Goal: Task Accomplishment & Management: Use online tool/utility

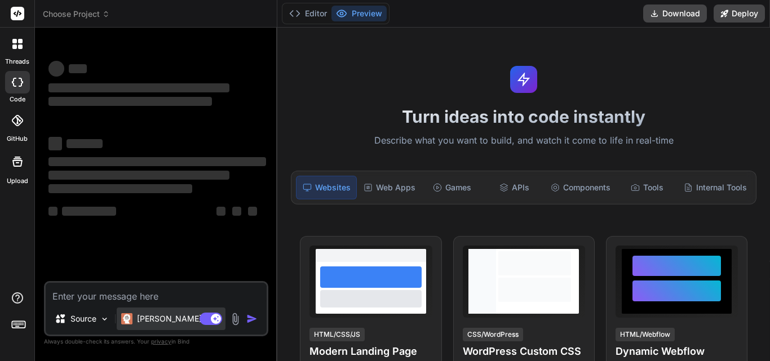
type textarea "x"
type textarea "log.ts:12 [Grid.js] [ERROR]: Could not find a valid ID for one of the columns. …"
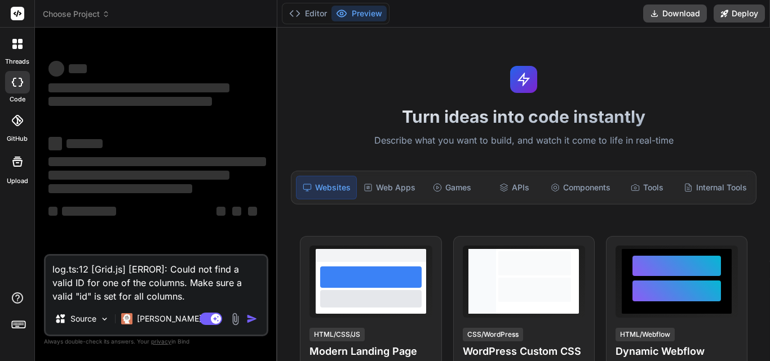
type textarea "x"
type textarea "log.ts:12 [Grid.js] [ERROR]: Could not find a valid ID for one of the columns. …"
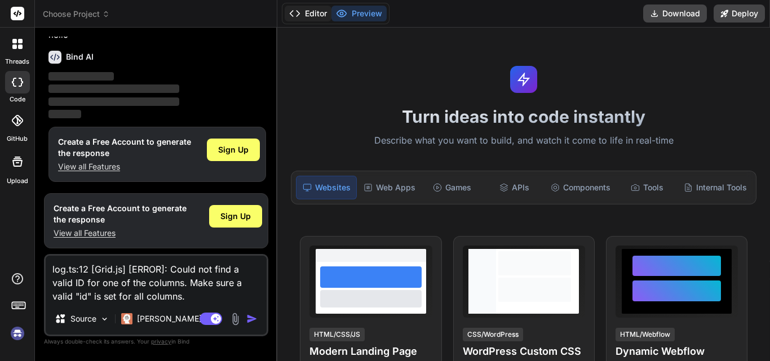
click at [293, 7] on button "Editor" at bounding box center [308, 14] width 47 height 16
click at [298, 12] on polyline at bounding box center [298, 14] width 3 height 6
click at [291, 10] on icon at bounding box center [294, 13] width 11 height 11
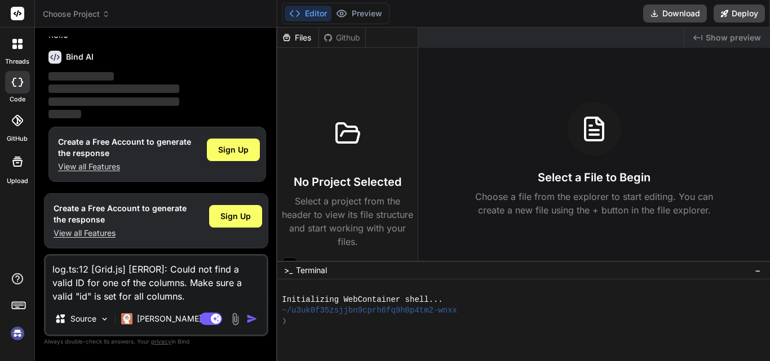
click at [248, 321] on img "button" at bounding box center [251, 318] width 11 height 11
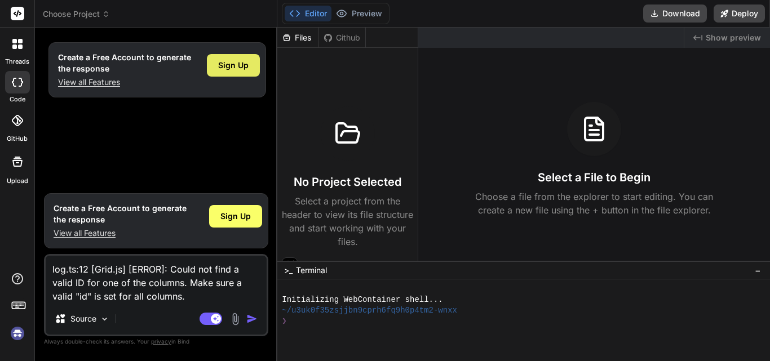
click at [247, 60] on span "Sign Up" at bounding box center [233, 65] width 30 height 11
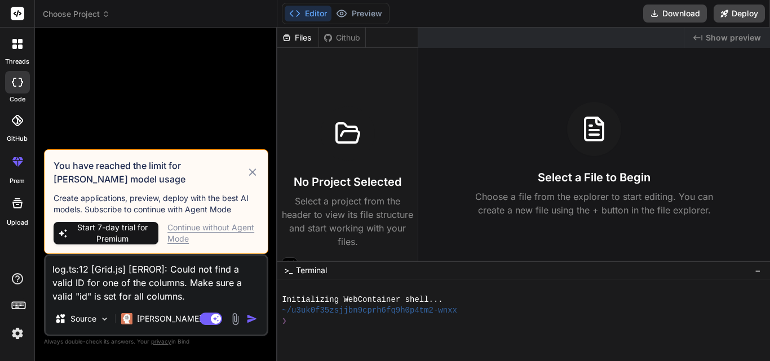
click at [250, 318] on img "button" at bounding box center [251, 318] width 11 height 11
click at [251, 170] on icon at bounding box center [252, 173] width 13 height 14
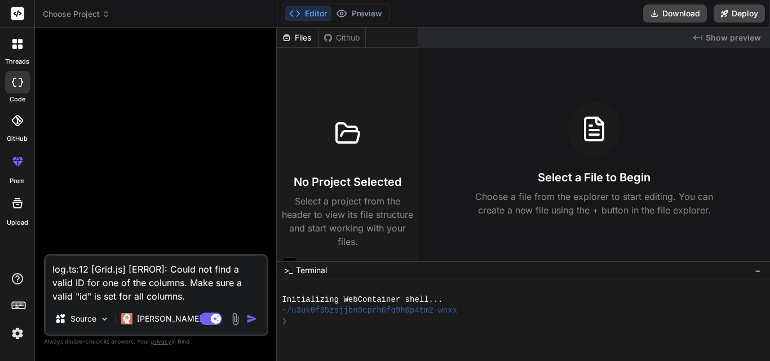
click at [250, 316] on img "button" at bounding box center [251, 318] width 11 height 11
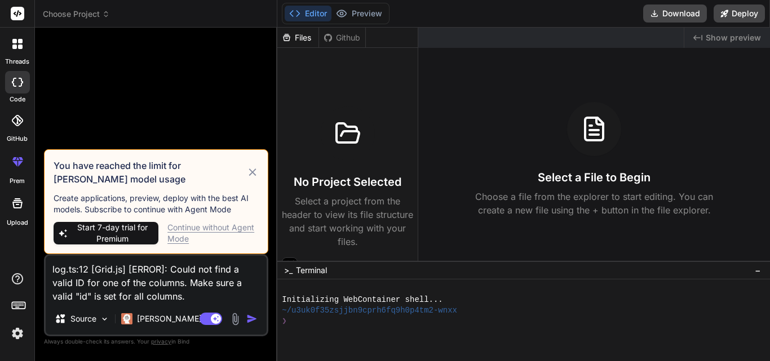
click at [231, 227] on div "Continue without Agent Mode" at bounding box center [212, 233] width 91 height 23
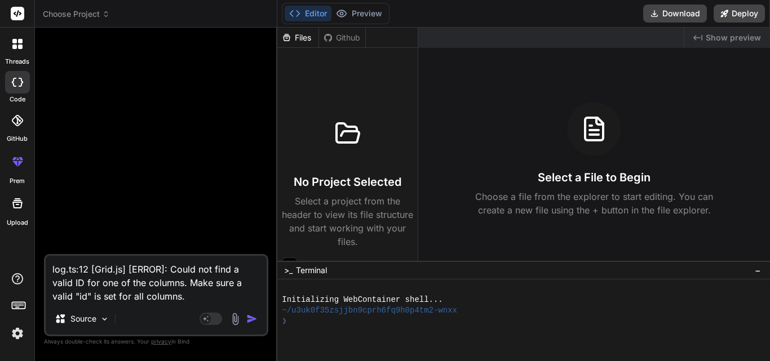
click at [249, 317] on img "button" at bounding box center [251, 318] width 11 height 11
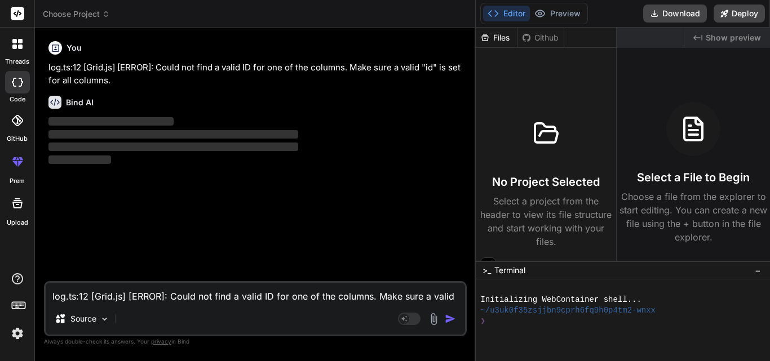
drag, startPoint x: 277, startPoint y: 80, endPoint x: 769, endPoint y: 80, distance: 492.5
click at [769, 80] on div "Choose Project Created with Pixso. Bind AI Web Search Created with Pixso. Code …" at bounding box center [402, 180] width 735 height 361
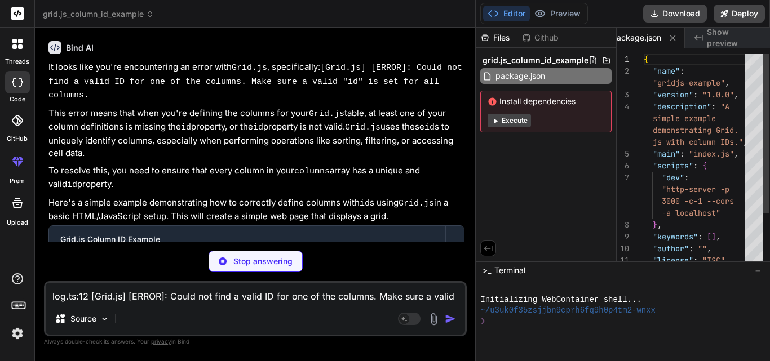
scroll to position [107, 0]
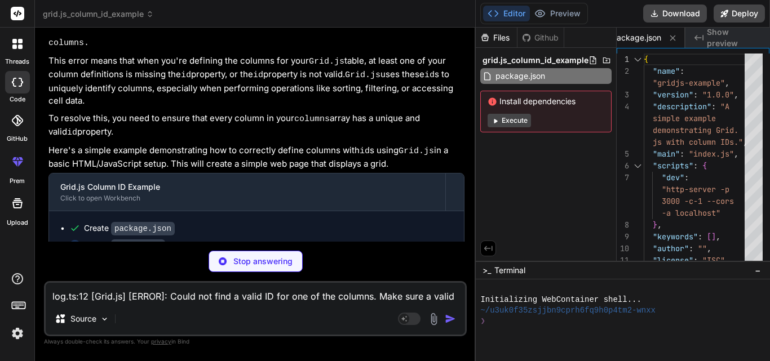
type textarea "x"
type textarea ", 91] ] }).render(document.getElementById('wrapper')); </script> </body> </html>"
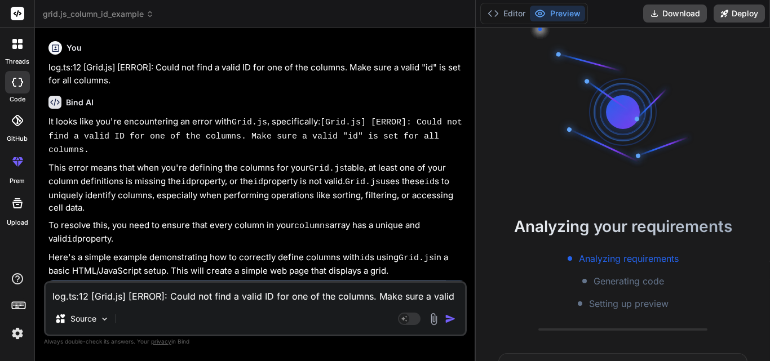
type textarea "x"
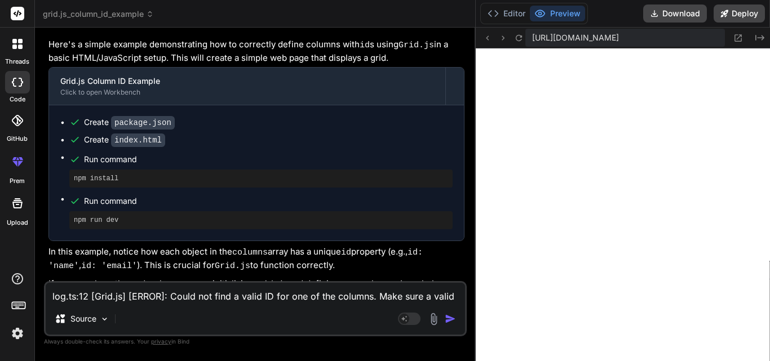
scroll to position [503, 0]
click at [269, 298] on textarea "log.ts:12 [Grid.js] [ERROR]: Could not find a valid ID for one of the columns. …" at bounding box center [255, 293] width 419 height 20
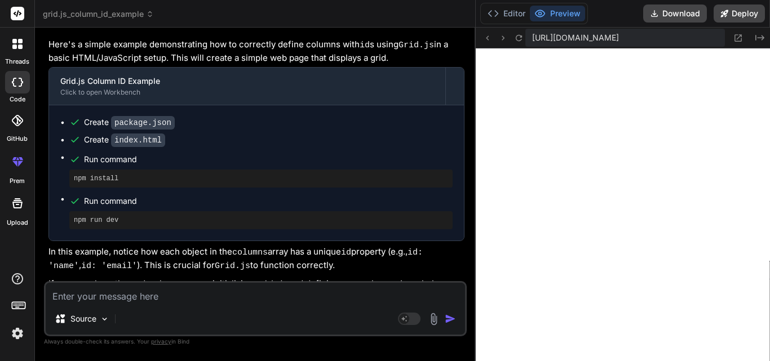
type textarea "g"
type textarea "x"
type textarea "ge"
type textarea "x"
type textarea "get"
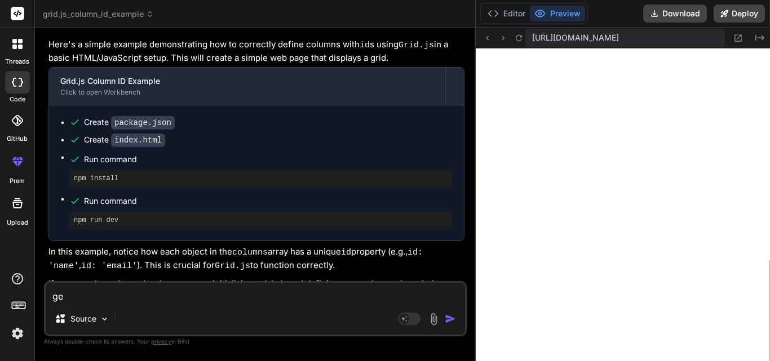
type textarea "x"
type textarea "getti"
type textarea "x"
type textarea "gettin"
type textarea "x"
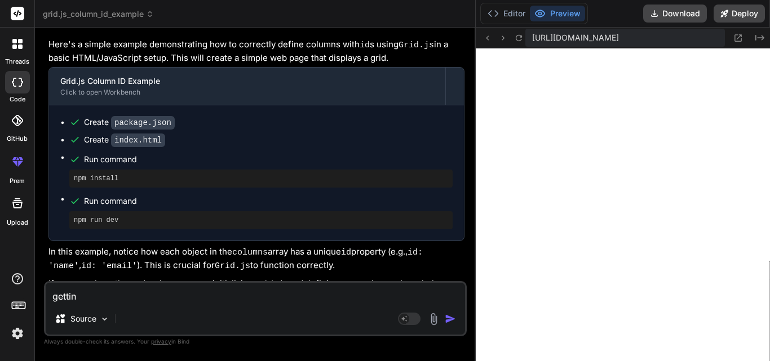
type textarea "getting"
type textarea "x"
type textarea "getting"
type textarea "x"
type textarea "getting i"
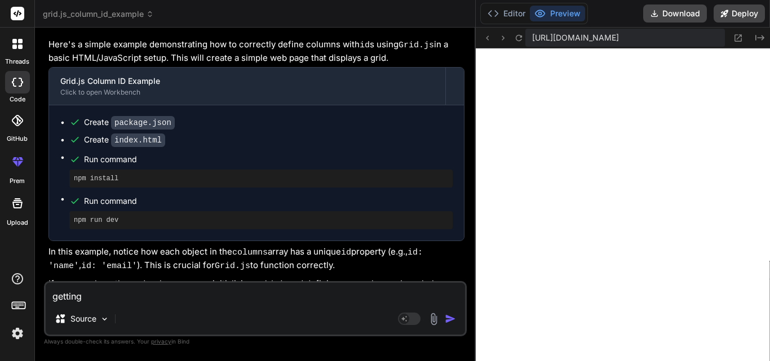
type textarea "x"
type textarea "getting in"
type textarea "x"
type textarea "getting in"
type textarea "x"
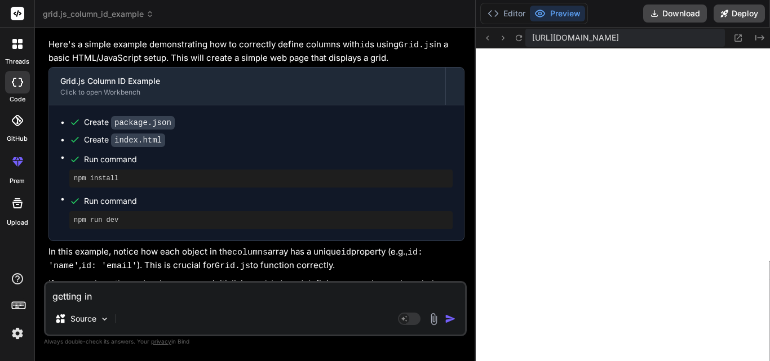
type textarea "getting in t"
type textarea "x"
type textarea "getting in th"
type textarea "x"
type textarea "getting in thi"
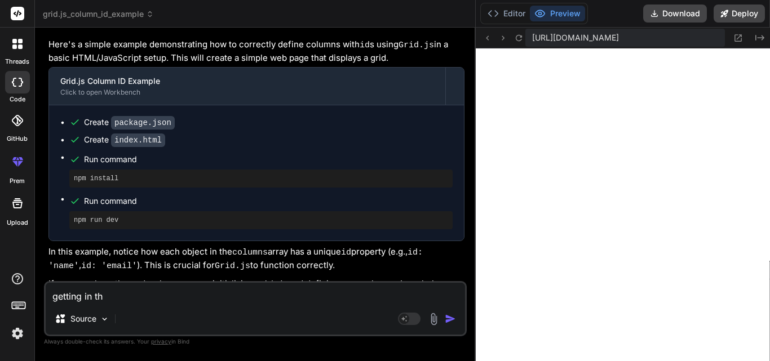
type textarea "x"
type textarea "getting in this"
type textarea "x"
type textarea "getting in this"
type textarea "x"
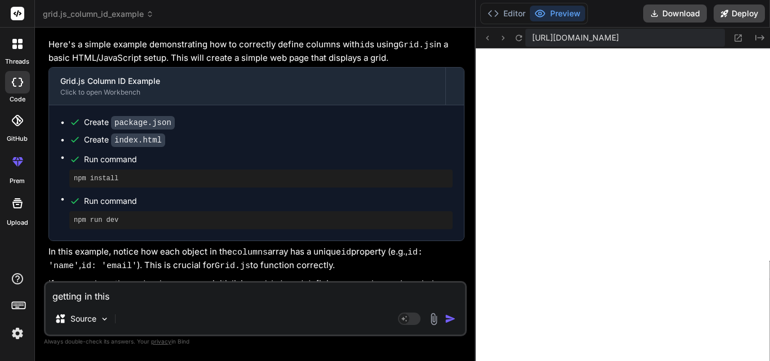
type textarea "getting in this c"
type textarea "x"
type textarea "getting in this co"
type textarea "x"
type textarea "getting in this cod"
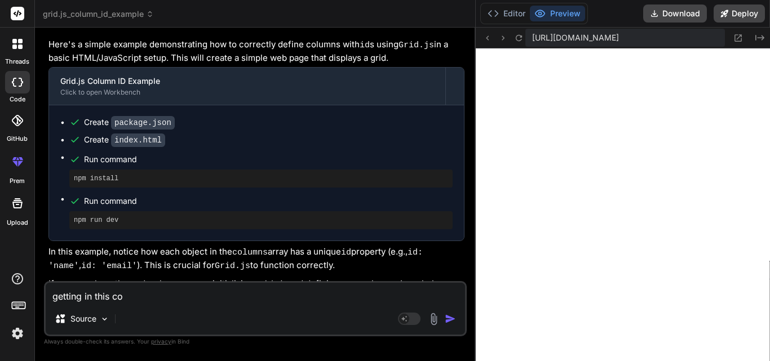
type textarea "x"
type textarea "getting in this code"
type textarea "x"
type textarea "getting in this code:"
type textarea "x"
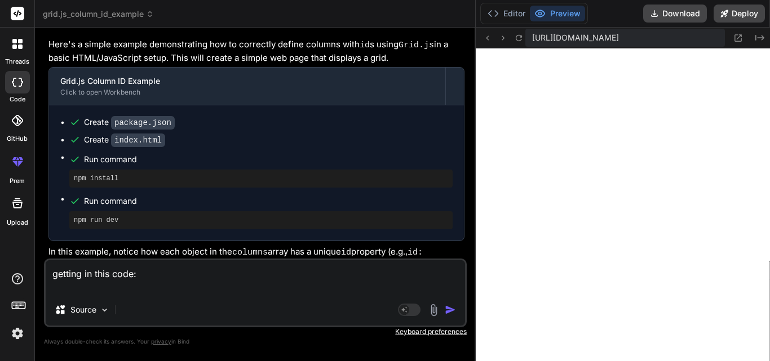
paste textarea "contactsTable = new gridjs.Grid({ columns: [{ name: 'contactID', hidden: true }…"
type textarea "getting in this code: contactsTable = new gridjs.Grid({ columns: [{ name: 'cont…"
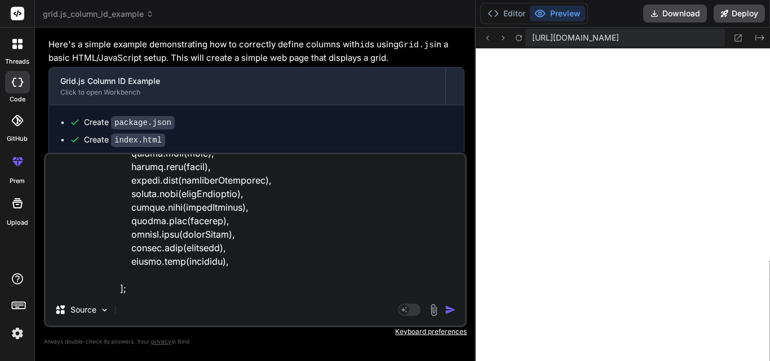
type textarea "x"
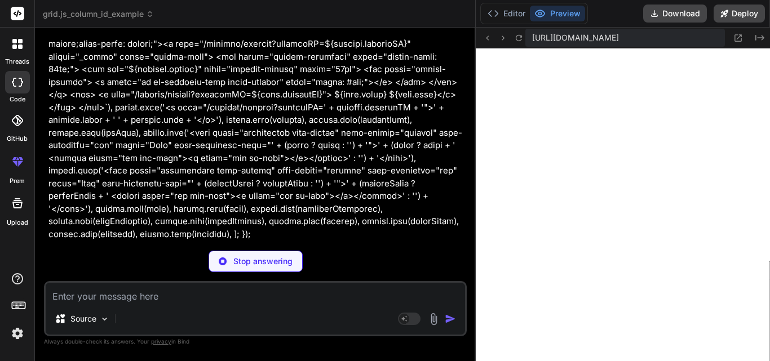
scroll to position [1051, 0]
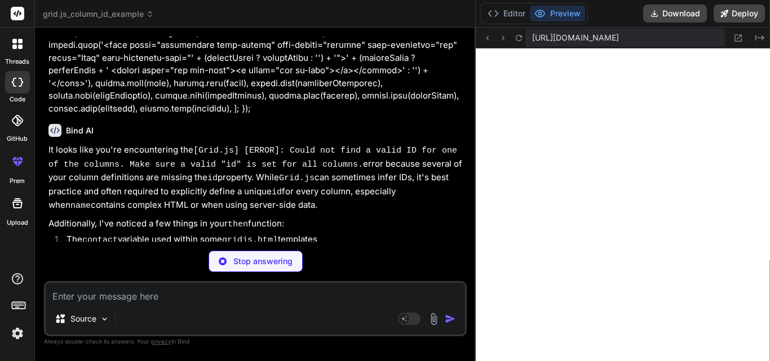
type textarea "x"
type textarea ""http-server": "^14.1.1" } }"
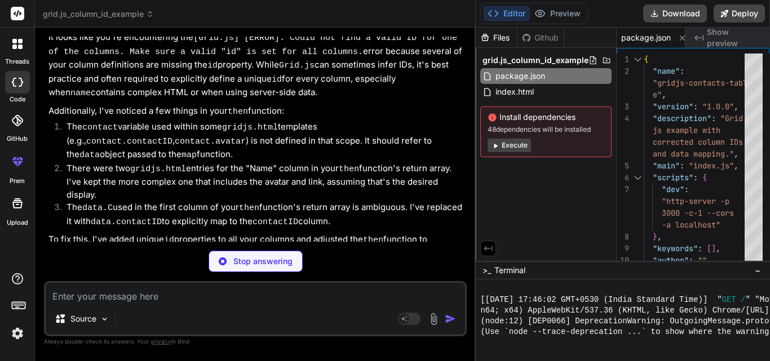
scroll to position [1264, 0]
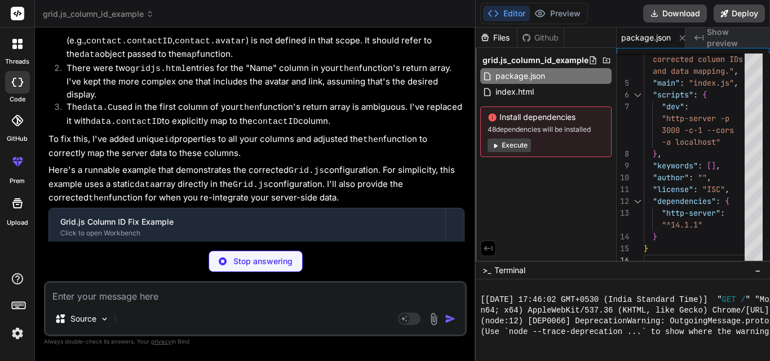
type textarea "x"
type textarea "('wrapper')); </script> </body> </html>"
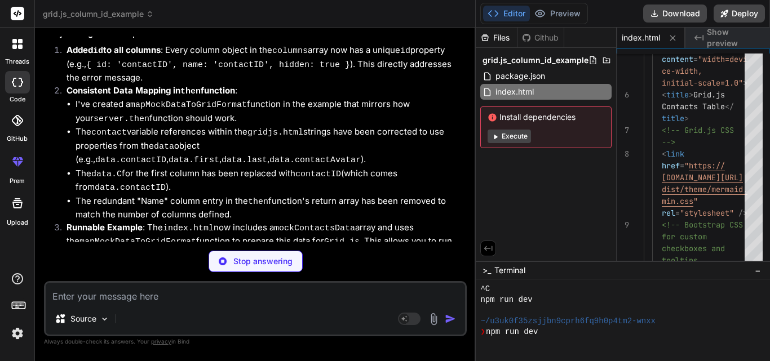
scroll to position [814, 0]
type textarea "x"
type textarea "Data) }).render(document.getElementById('wrapper')); </script> </body> </html>"
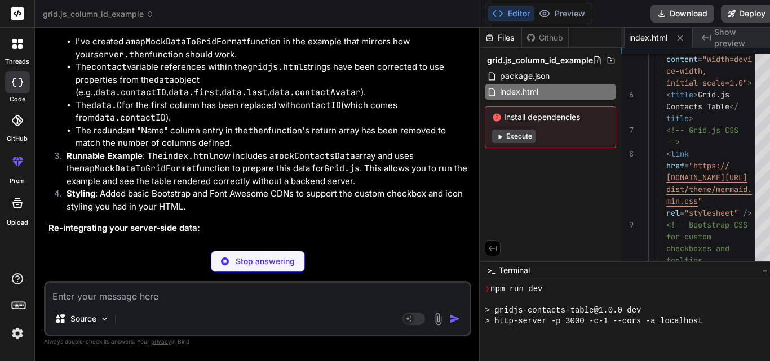
scroll to position [0, 71]
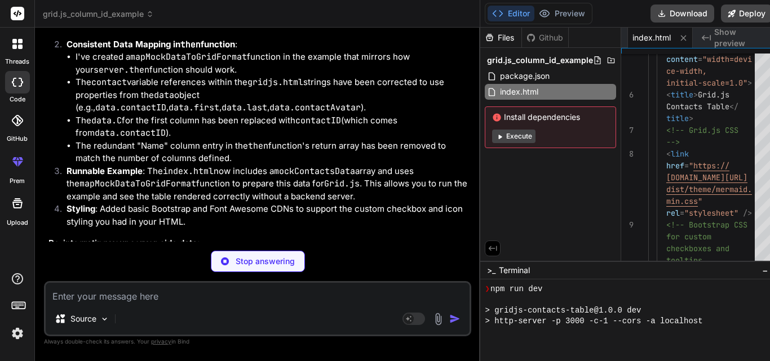
type textarea "x"
type textarea "</body> </html>"
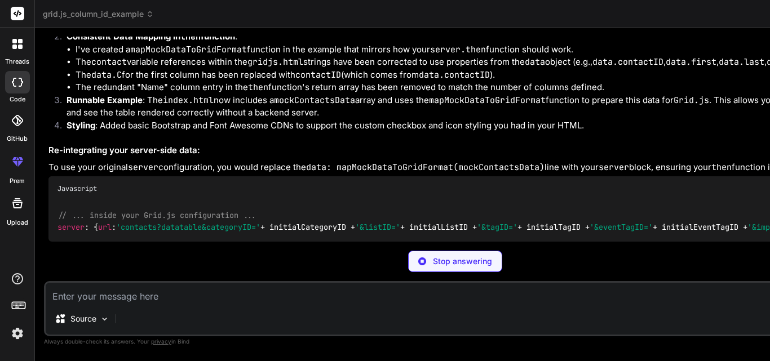
scroll to position [1071, 0]
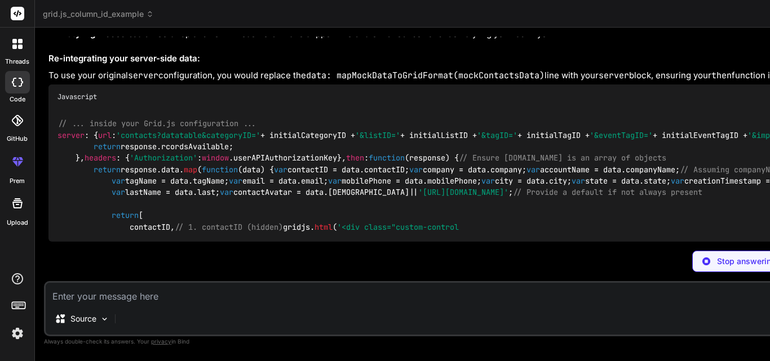
type textarea "x"
type textarea "server-side data" section below. data: mapMockDataToGridFormat(mockContactsData…"
type textarea "x"
type textarea "data: mapMockDataToGridFormat(mockContactsData) }).render(document.getElementBy…"
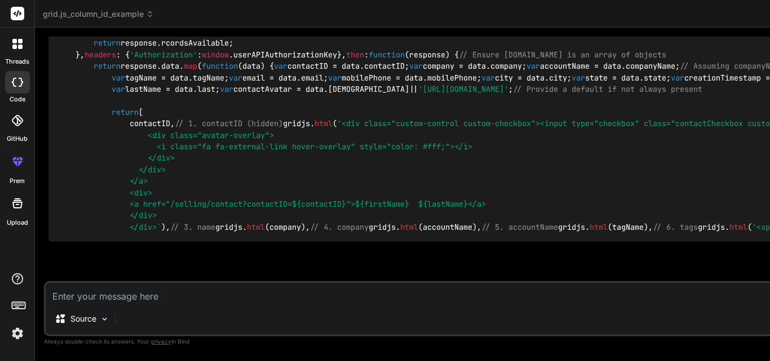
type textarea "x"
type textarea "}).render(document.getElementById('wrapper')); </script> </body> </html>"
type textarea "x"
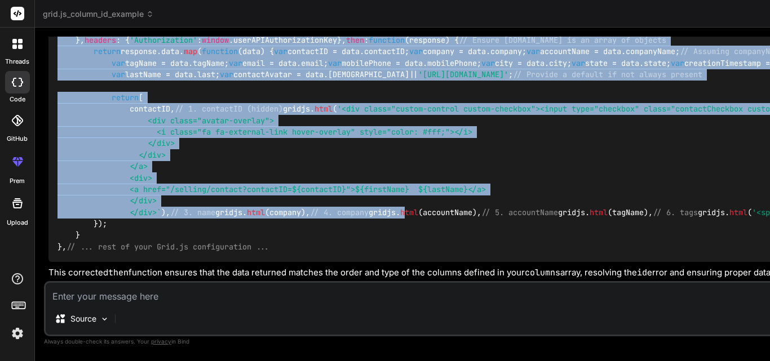
scroll to position [1713, 0]
drag, startPoint x: 55, startPoint y: 144, endPoint x: 137, endPoint y: 227, distance: 116.7
copy code "server : { url : 'contacts?datatable&categoryID=' + initialCategoryID + '&listI…"
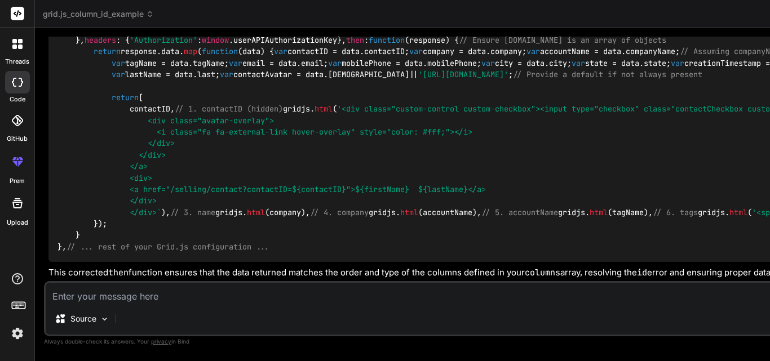
type textarea "s"
type textarea "x"
type textarea "st"
type textarea "x"
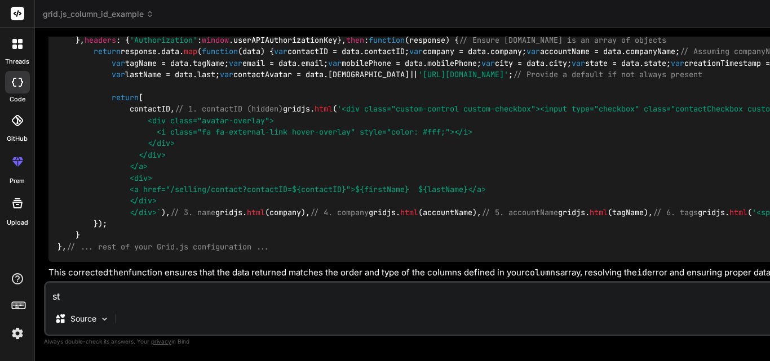
type textarea "sti"
type textarea "x"
type textarea "stil"
type textarea "x"
type textarea "still"
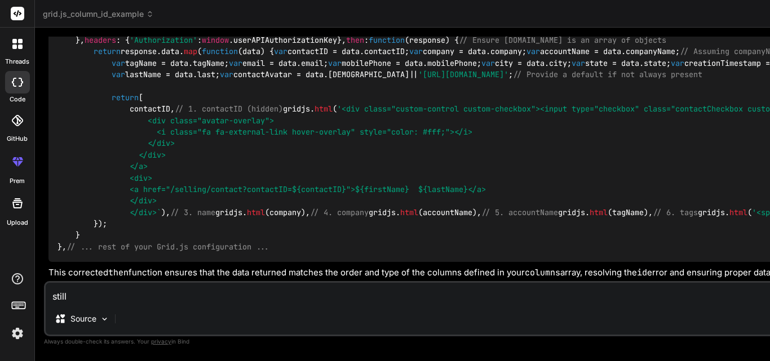
type textarea "x"
type textarea "still"
type textarea "x"
type textarea "still g"
type textarea "x"
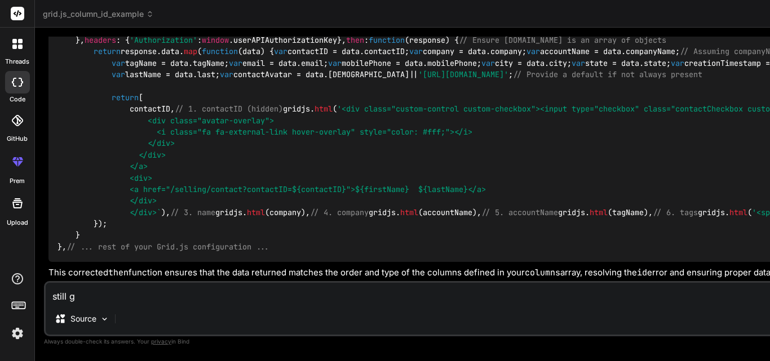
type textarea "still ge"
type textarea "x"
type textarea "still get"
type textarea "x"
type textarea "still gett"
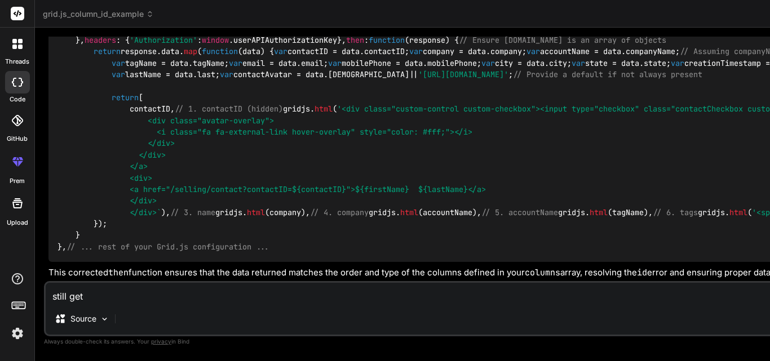
type textarea "x"
type textarea "still getti"
type textarea "x"
type textarea "still gettin"
type textarea "x"
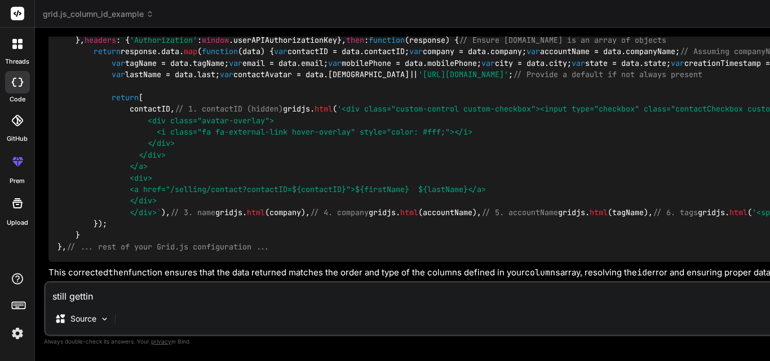
type textarea "still getting"
type textarea "x"
type textarea "still getting:"
type textarea "x"
paste textarea "[Grid.js] [ERROR]: Could not find a valid ID for one of the columns. Make sure …"
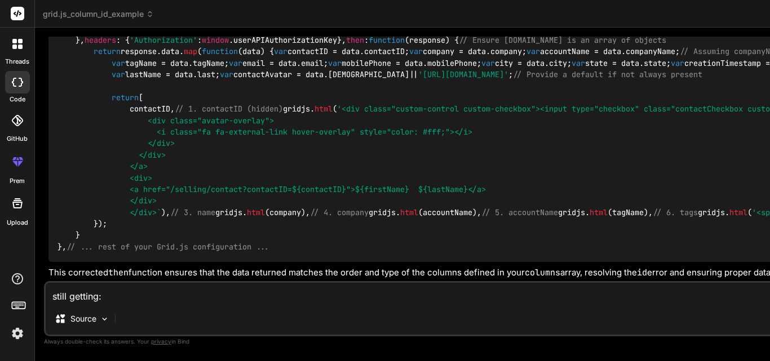
type textarea "still getting:[Grid.js] [ERROR]: Could not find a valid ID for one of the colum…"
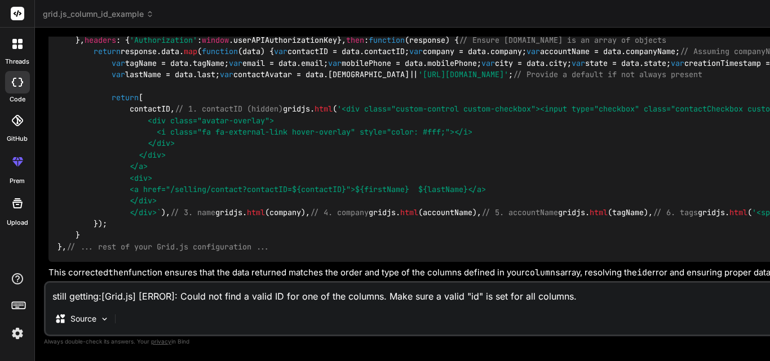
type textarea "x"
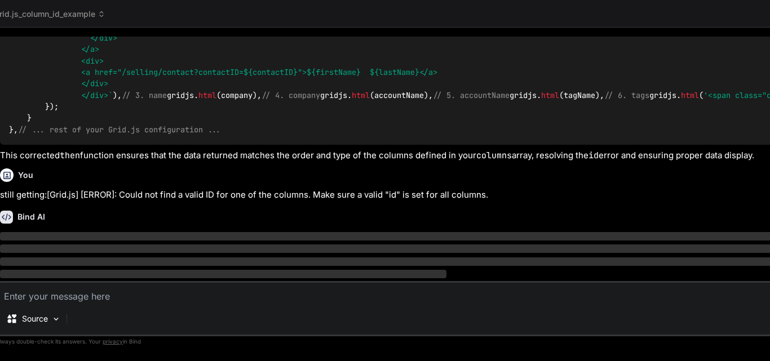
scroll to position [1830, 0]
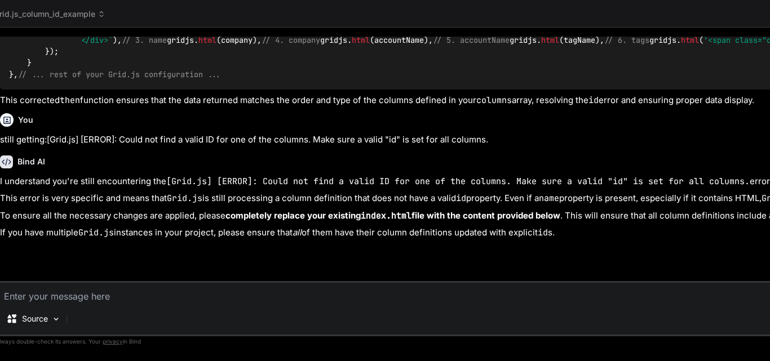
type textarea "x"
type textarea ""license": "ISC", "dependencies": { "http-server": "^14.1.1" } }"
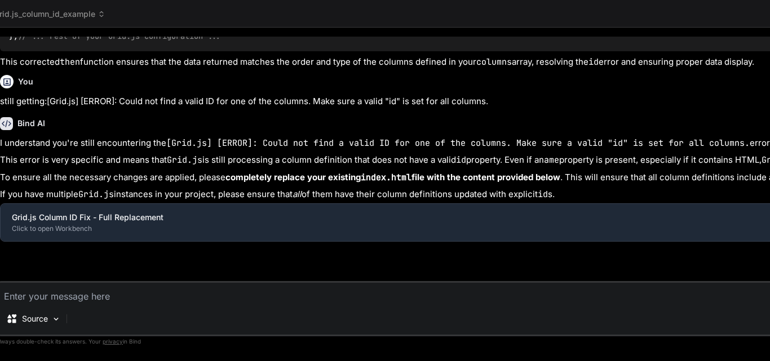
type textarea "x"
type textarea "}).render(document.getElementById('wrapper')); </script> </body> </html>"
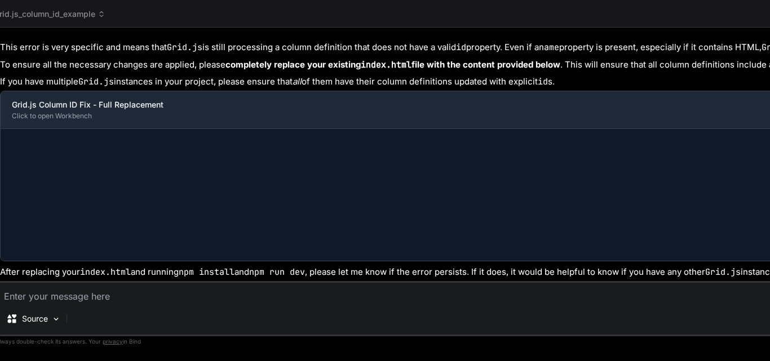
type textarea "x"
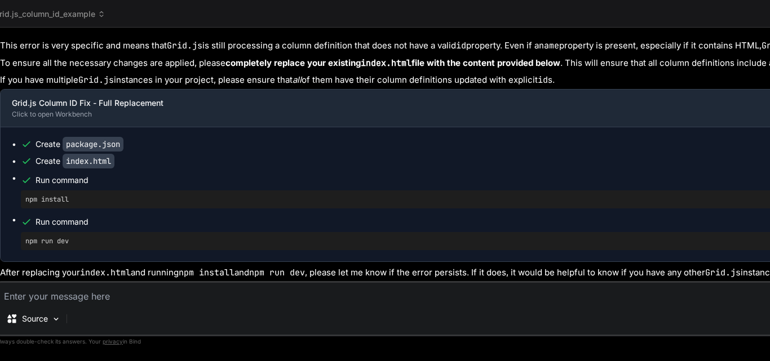
scroll to position [2063, 0]
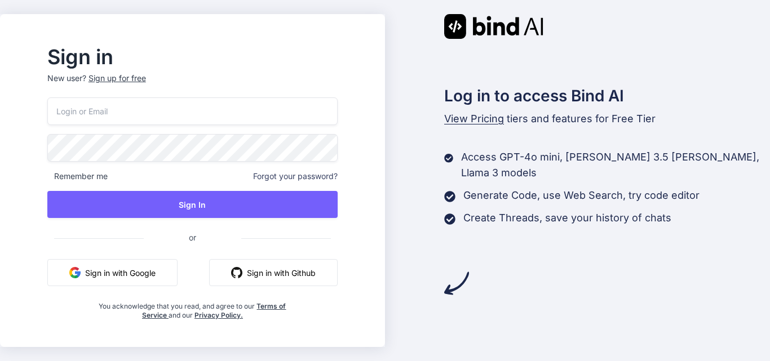
click at [244, 97] on input "email" at bounding box center [192, 111] width 290 height 28
type input "[EMAIL_ADDRESS][DOMAIN_NAME]"
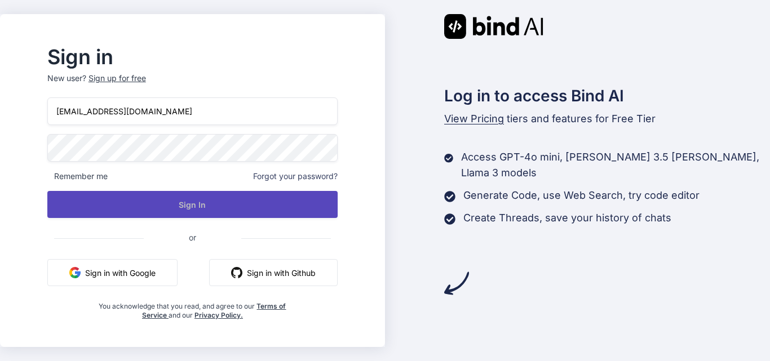
click at [203, 207] on button "Sign In" at bounding box center [192, 204] width 290 height 27
